Goal: Task Accomplishment & Management: Complete application form

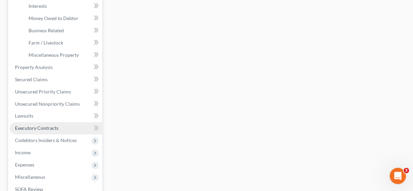
scroll to position [217, 0]
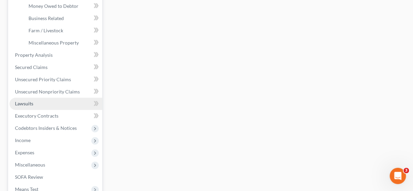
click at [31, 103] on span "Lawsuits" at bounding box center [24, 104] width 18 height 6
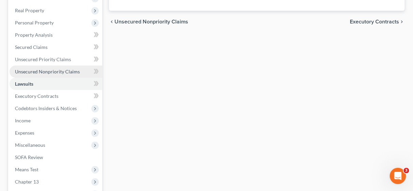
scroll to position [136, 0]
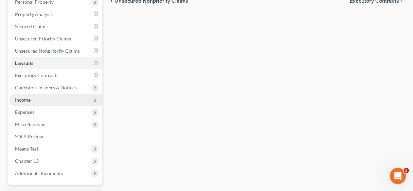
click at [28, 99] on span "Income" at bounding box center [23, 100] width 16 height 6
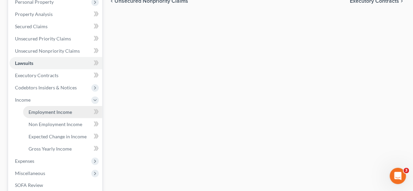
click at [50, 111] on span "Employment Income" at bounding box center [50, 112] width 43 height 6
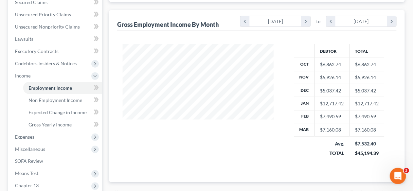
scroll to position [163, 0]
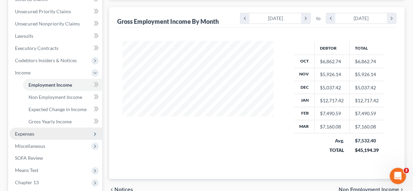
click at [30, 135] on span "Expenses" at bounding box center [24, 134] width 19 height 6
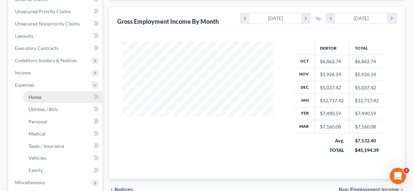
click at [38, 94] on span "Home" at bounding box center [35, 97] width 13 height 6
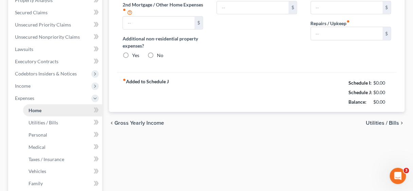
type input "2,160.00"
type input "0.00"
radio input "true"
type input "0.00"
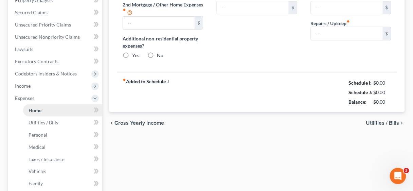
type input "35.00"
type input "0.00"
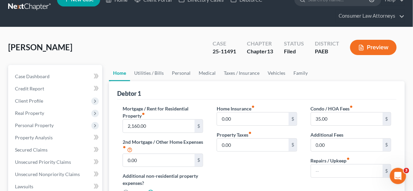
scroll to position [54, 0]
